Goal: Find specific page/section

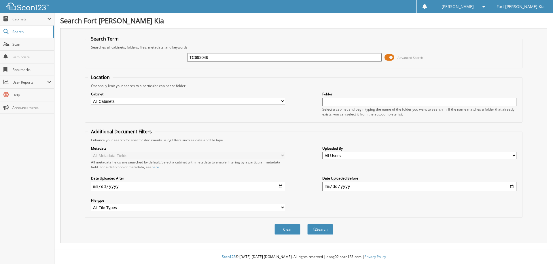
type input "TC693046"
click at [307, 224] on button "Search" at bounding box center [320, 229] width 26 height 11
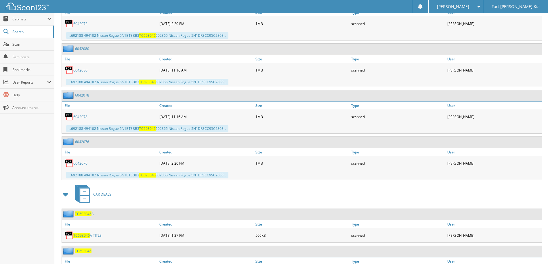
scroll to position [393, 0]
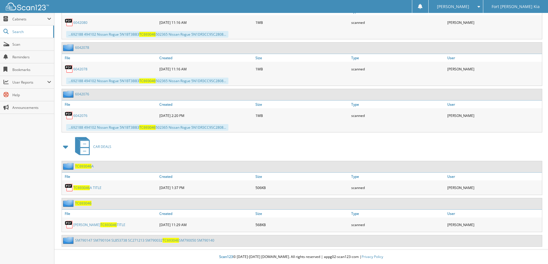
click at [86, 204] on span "TC693046" at bounding box center [83, 203] width 16 height 5
